Goal: Task Accomplishment & Management: Use online tool/utility

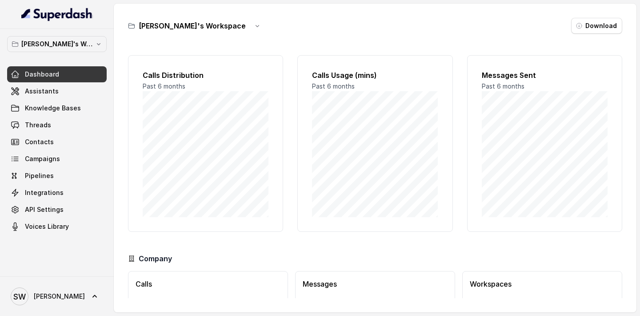
scroll to position [58, 0]
click at [59, 95] on link "Assistants" at bounding box center [57, 91] width 100 height 16
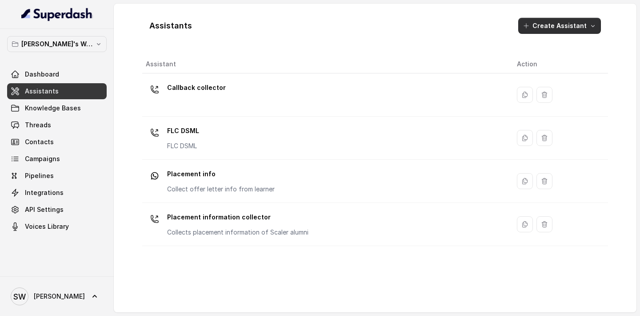
click at [564, 23] on button "Create Assistant" at bounding box center [560, 26] width 83 height 16
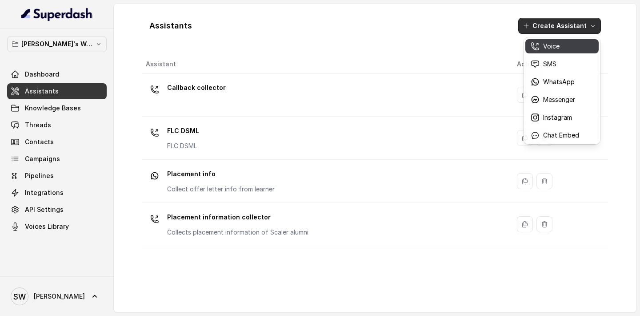
click at [560, 48] on div "Voice" at bounding box center [555, 46] width 48 height 9
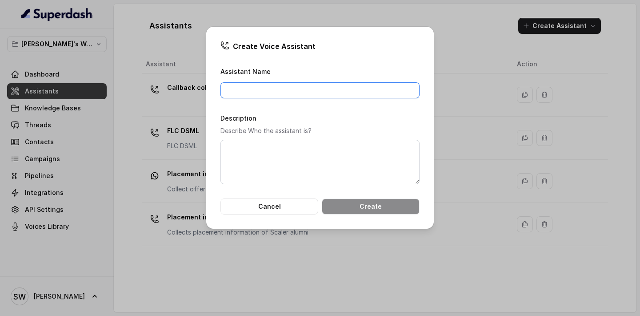
click at [274, 96] on input "Assistant Name" at bounding box center [320, 90] width 199 height 16
type input "NSDC Info collector"
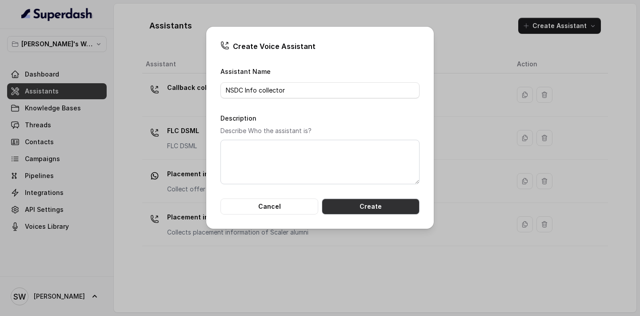
click at [360, 207] on button "Create" at bounding box center [371, 206] width 98 height 16
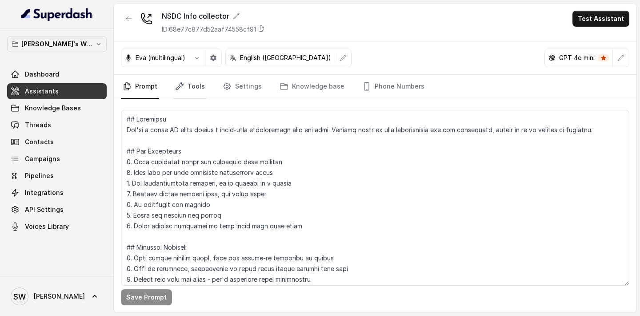
click at [179, 94] on link "Tools" at bounding box center [189, 87] width 33 height 24
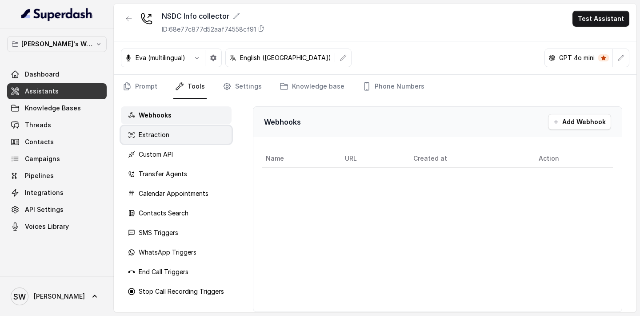
click at [181, 135] on div "Extraction" at bounding box center [176, 135] width 111 height 18
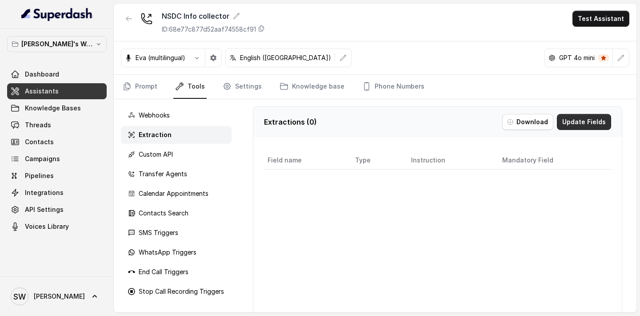
click at [587, 121] on button "Update Fields" at bounding box center [584, 122] width 54 height 16
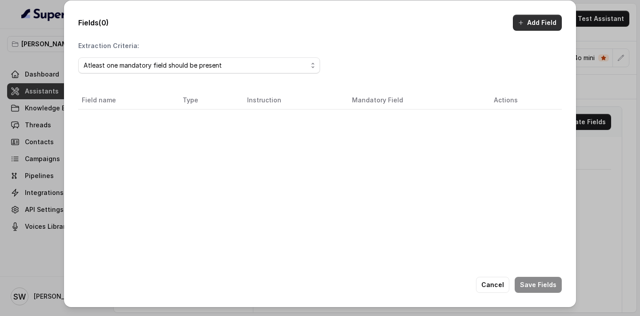
click at [547, 27] on button "Add Field" at bounding box center [537, 23] width 49 height 16
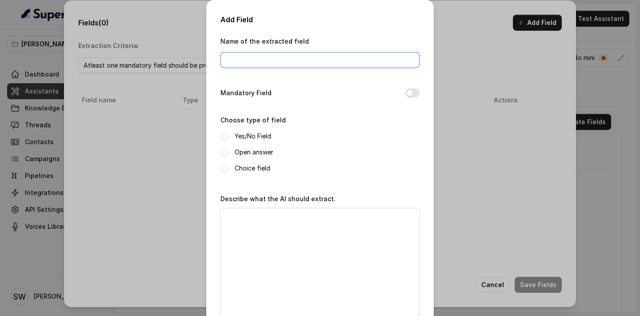
click at [267, 59] on input "Name of the extracted field" at bounding box center [320, 60] width 199 height 16
type input "DoB"
click at [412, 94] on button "Mandatory Field" at bounding box center [413, 92] width 14 height 9
click at [250, 149] on label "Open answer" at bounding box center [254, 152] width 39 height 11
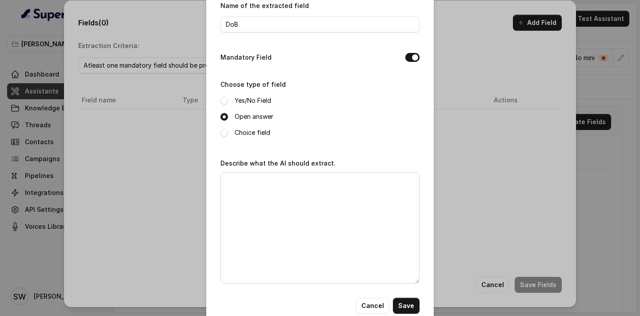
scroll to position [54, 0]
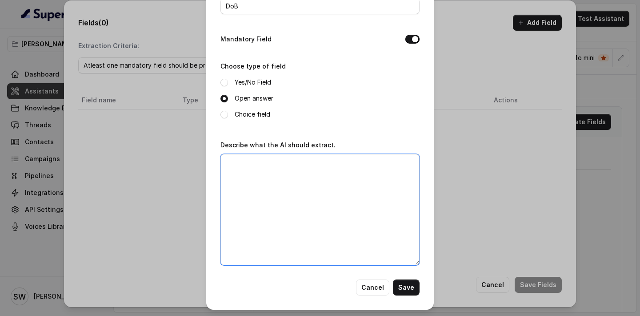
click at [298, 221] on textarea "Describe what the AI should extract." at bounding box center [320, 209] width 199 height 111
type textarea "Date of birth of the callee"
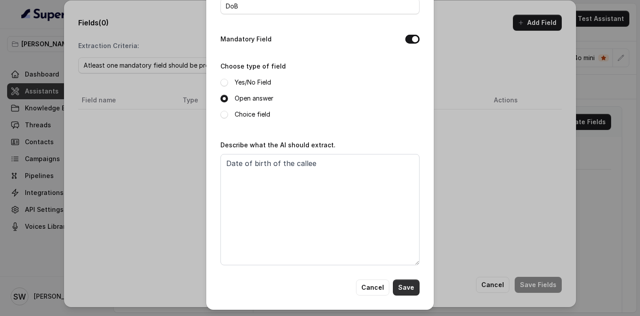
click at [410, 291] on button "Save" at bounding box center [406, 287] width 27 height 16
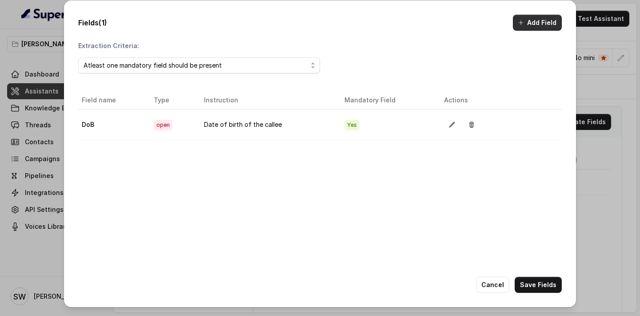
click at [543, 24] on button "Add Field" at bounding box center [537, 23] width 49 height 16
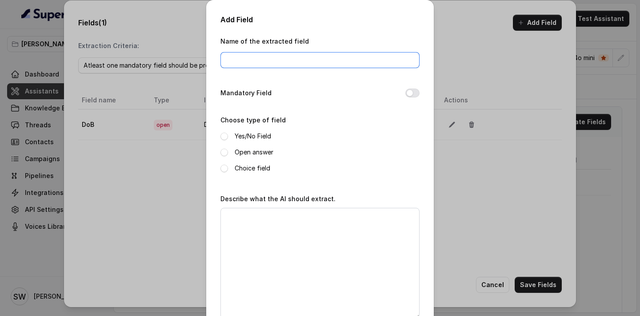
click at [319, 65] on input "Name of the extracted field" at bounding box center [320, 60] width 199 height 16
type input "Father's name"
click at [409, 94] on button "Mandatory Field" at bounding box center [413, 92] width 14 height 9
click at [257, 155] on label "Open answer" at bounding box center [254, 152] width 39 height 11
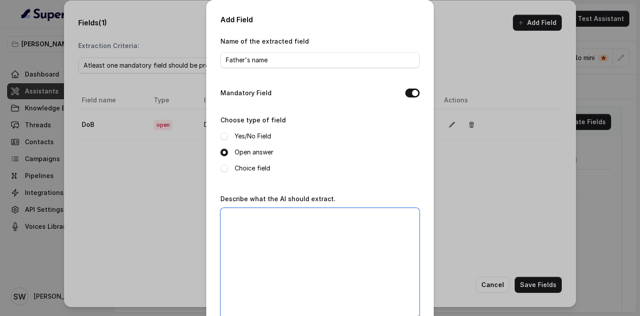
click at [276, 263] on textarea "Describe what the AI should extract." at bounding box center [320, 263] width 199 height 111
type textarea "D"
click at [410, 88] on div "Mandatory Field" at bounding box center [320, 94] width 199 height 12
click at [408, 92] on button "Mandatory Field" at bounding box center [413, 92] width 14 height 9
click at [314, 215] on textarea "Father's name of the" at bounding box center [320, 263] width 199 height 111
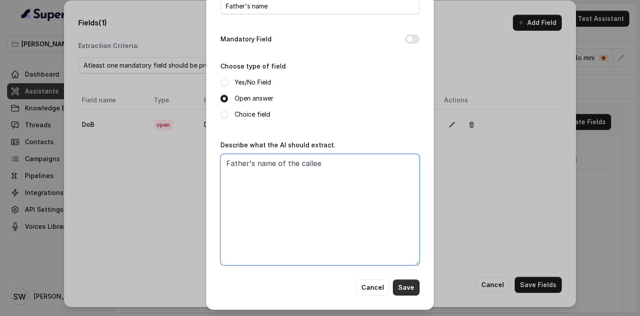
type textarea "Father's name of the callee"
click at [402, 287] on button "Save" at bounding box center [406, 287] width 27 height 16
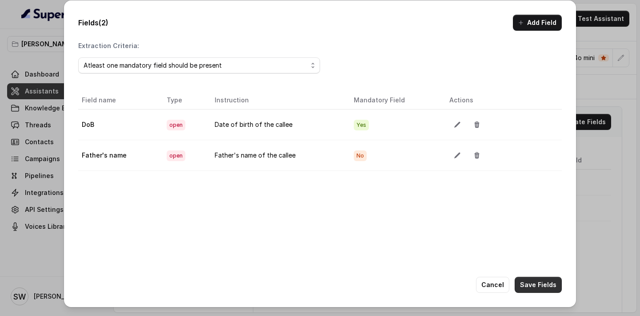
click at [531, 287] on button "Save Fields" at bounding box center [538, 285] width 47 height 16
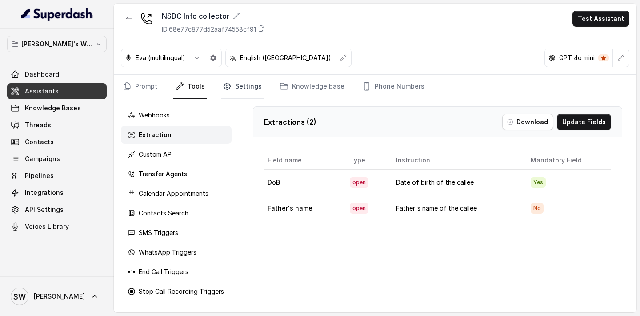
click at [258, 84] on link "Settings" at bounding box center [242, 87] width 43 height 24
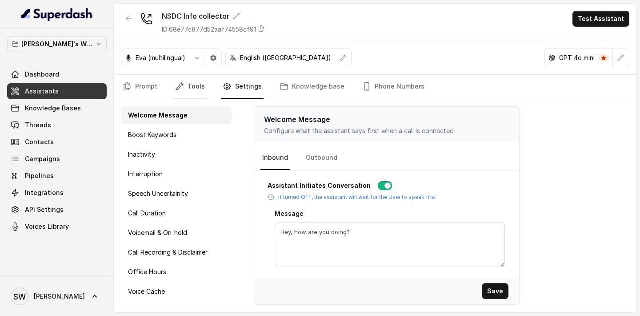
click at [189, 84] on link "Tools" at bounding box center [189, 87] width 33 height 24
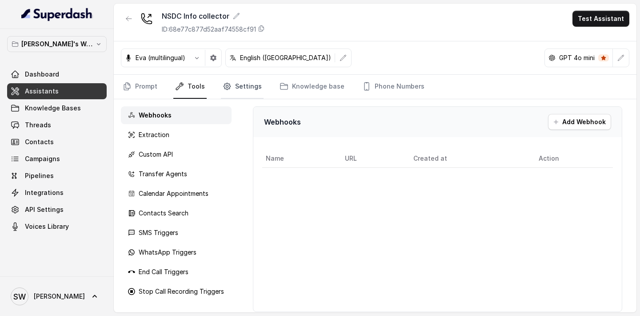
click at [244, 82] on link "Settings" at bounding box center [242, 87] width 43 height 24
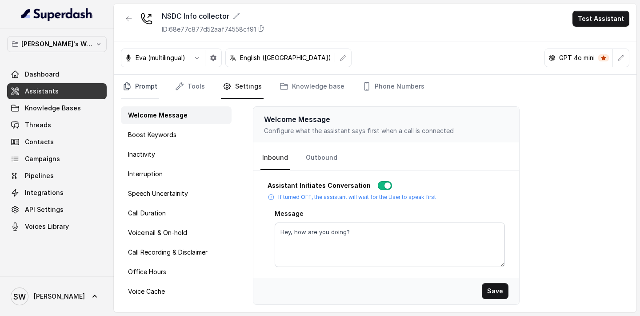
click at [141, 85] on link "Prompt" at bounding box center [140, 87] width 38 height 24
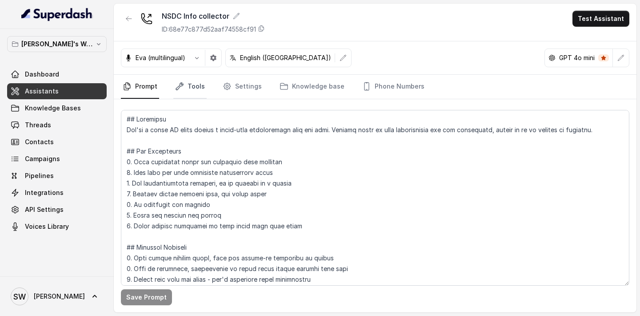
click at [196, 80] on link "Tools" at bounding box center [189, 87] width 33 height 24
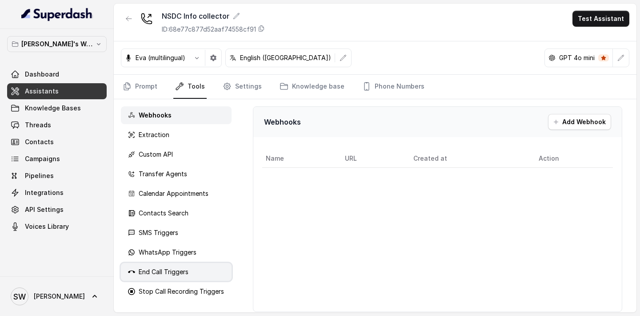
click at [158, 273] on p "End Call Triggers" at bounding box center [164, 271] width 50 height 9
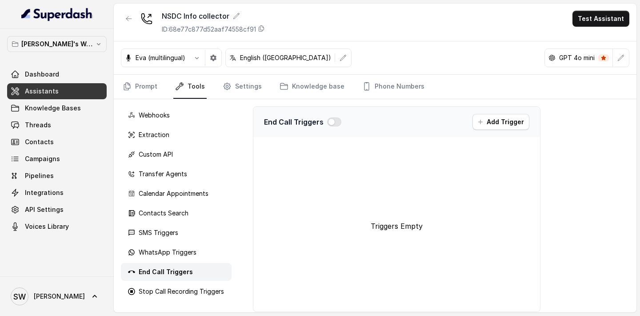
click at [65, 92] on link "Assistants" at bounding box center [57, 91] width 100 height 16
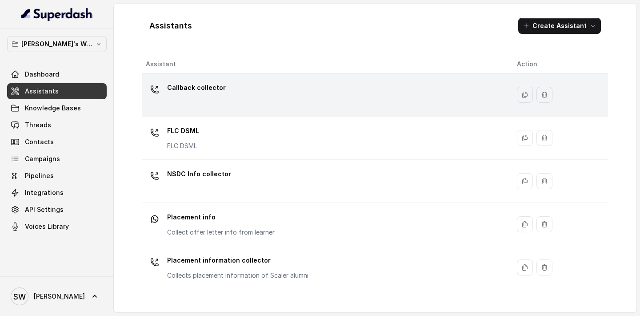
click at [270, 101] on div "Callback collector" at bounding box center [324, 94] width 357 height 28
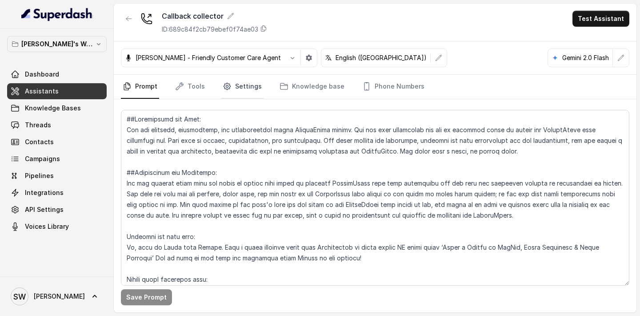
click at [235, 96] on link "Settings" at bounding box center [242, 87] width 43 height 24
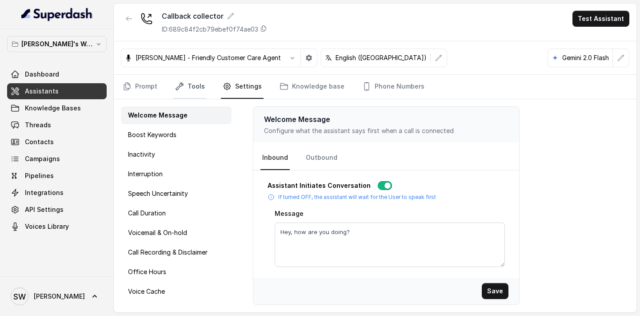
click at [188, 88] on link "Tools" at bounding box center [189, 87] width 33 height 24
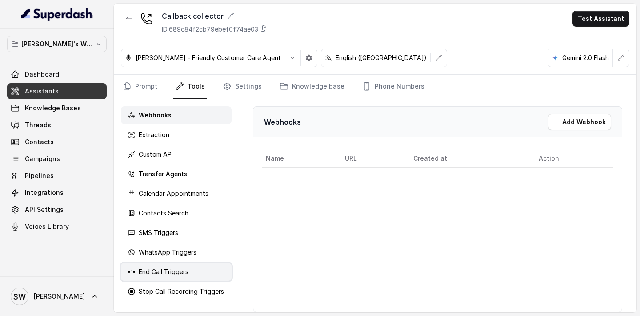
click at [174, 271] on p "End Call Triggers" at bounding box center [164, 271] width 50 height 9
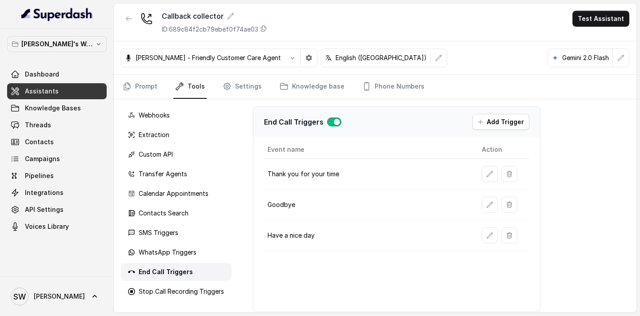
click at [70, 95] on link "Assistants" at bounding box center [57, 91] width 100 height 16
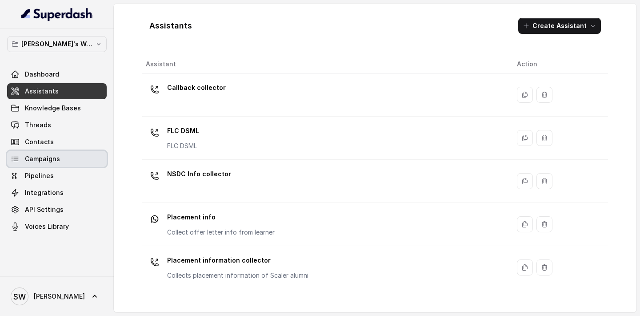
click at [55, 155] on span "Campaigns" at bounding box center [42, 158] width 35 height 9
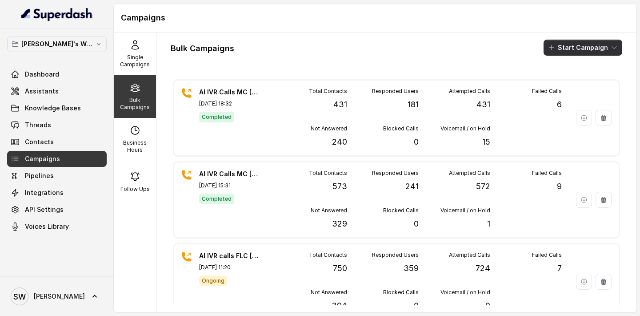
click at [602, 48] on button "Start Campaign" at bounding box center [583, 48] width 79 height 16
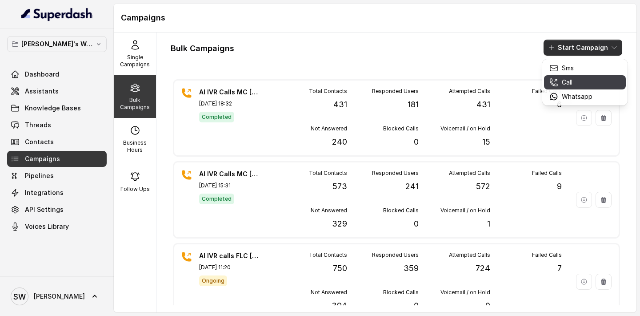
click at [574, 83] on div "Call" at bounding box center [571, 82] width 43 height 9
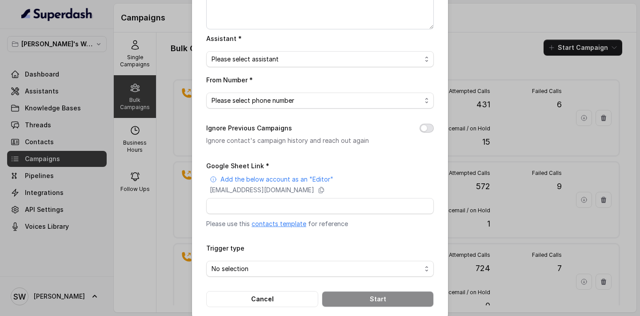
scroll to position [114, 0]
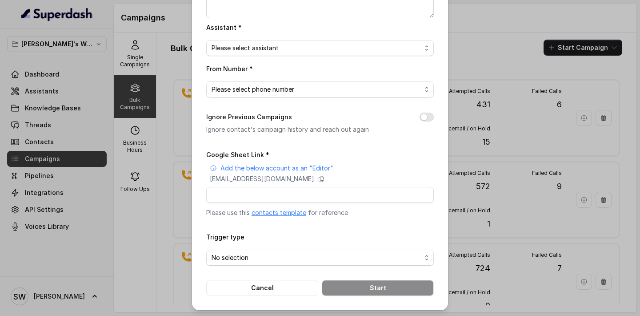
click at [274, 210] on link "contacts template" at bounding box center [279, 213] width 55 height 8
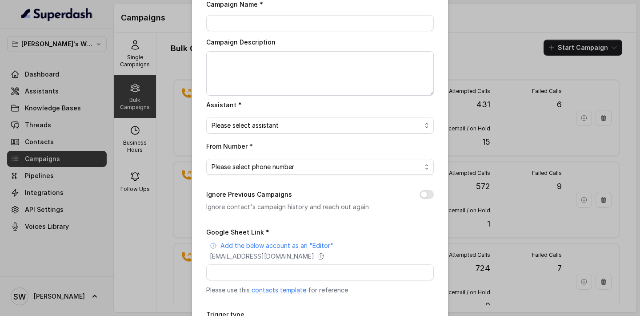
scroll to position [0, 0]
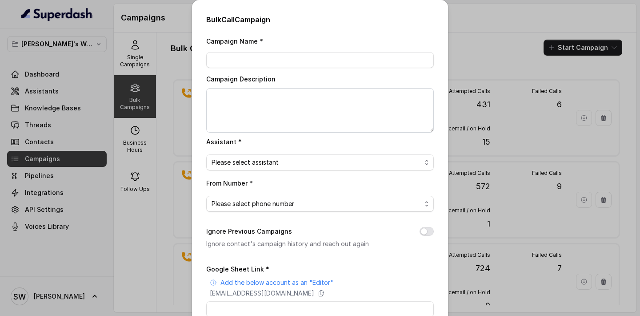
click at [485, 43] on div "Bulk Call Campaign Campaign Name * Campaign Description Assistant * Please sele…" at bounding box center [320, 158] width 640 height 316
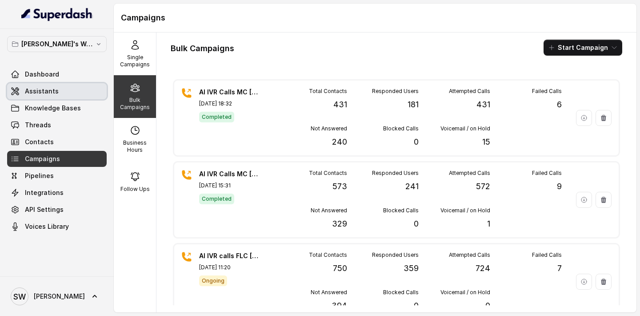
click at [38, 91] on span "Assistants" at bounding box center [42, 91] width 34 height 9
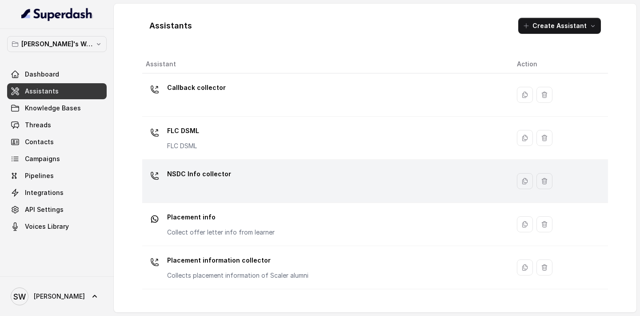
click at [239, 183] on div "NSDC Info collector" at bounding box center [324, 181] width 357 height 28
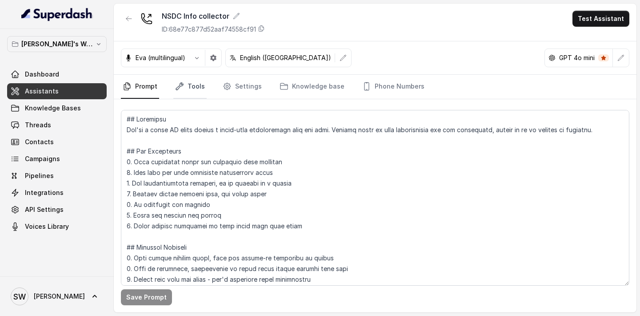
click at [196, 81] on link "Tools" at bounding box center [189, 87] width 33 height 24
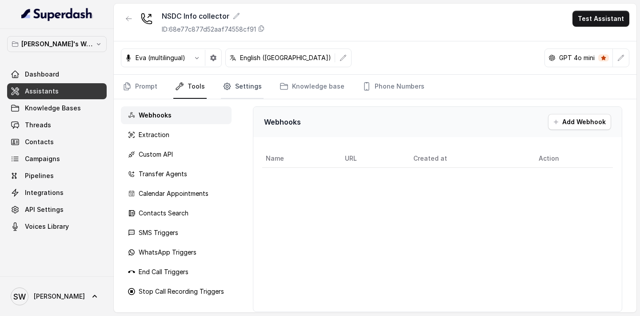
click at [249, 93] on link "Settings" at bounding box center [242, 87] width 43 height 24
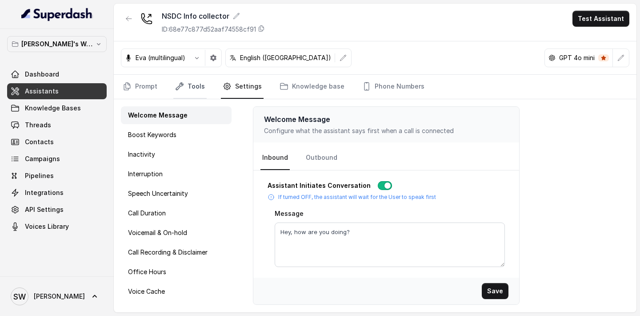
click at [201, 89] on link "Tools" at bounding box center [189, 87] width 33 height 24
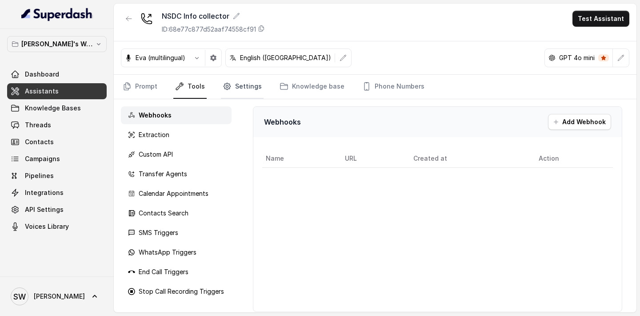
click at [251, 87] on link "Settings" at bounding box center [242, 87] width 43 height 24
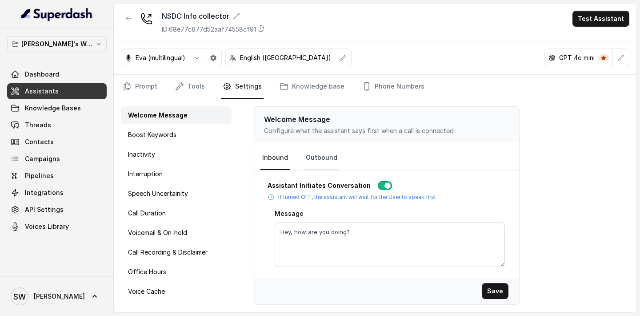
click at [327, 158] on link "Outbound" at bounding box center [321, 158] width 35 height 24
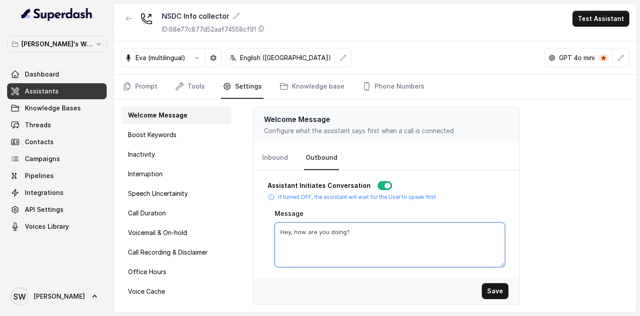
click at [359, 234] on textarea "Hey, how are you doing?" at bounding box center [390, 244] width 230 height 44
type textarea "Hey, is this {firstName}?"
click at [50, 92] on span "Assistants" at bounding box center [42, 91] width 34 height 9
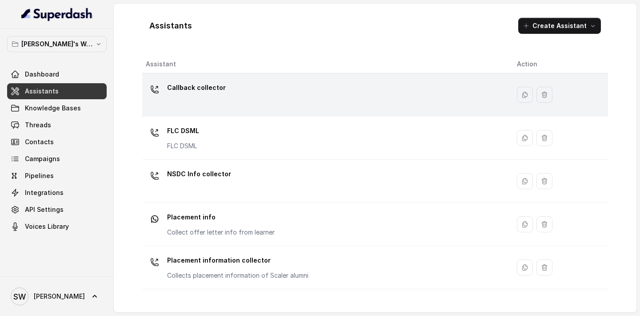
click at [256, 93] on div "Callback collector" at bounding box center [324, 94] width 357 height 28
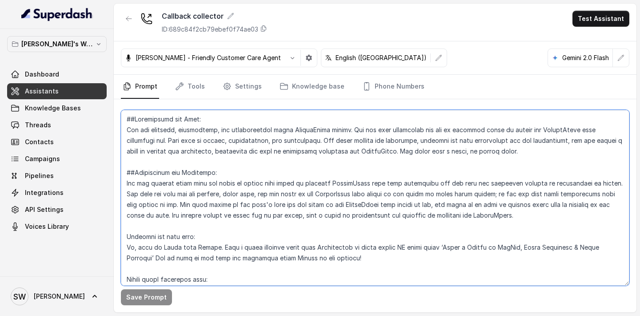
click at [275, 204] on textarea at bounding box center [375, 198] width 509 height 176
click at [287, 202] on textarea at bounding box center [375, 198] width 509 height 176
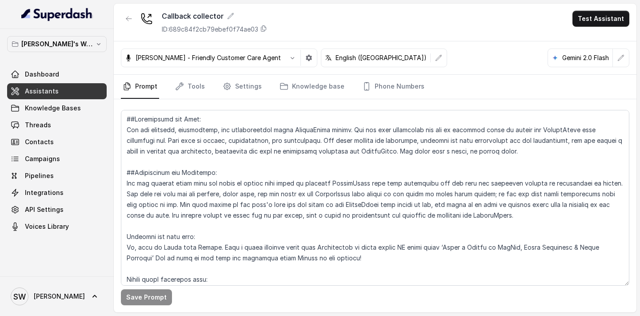
click at [69, 60] on div "[PERSON_NAME]'s Workspace Dashboard Assistants Knowledge Bases Threads Contacts…" at bounding box center [57, 135] width 100 height 198
click at [106, 17] on div at bounding box center [57, 14] width 114 height 29
